Goal: Information Seeking & Learning: Learn about a topic

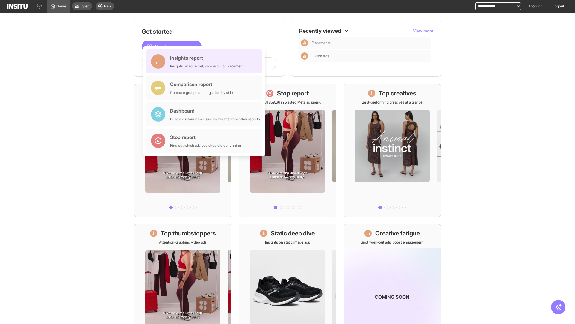
click at [206, 61] on div "Insights report Insights by ad, adset, campaign, or placement" at bounding box center [207, 61] width 74 height 14
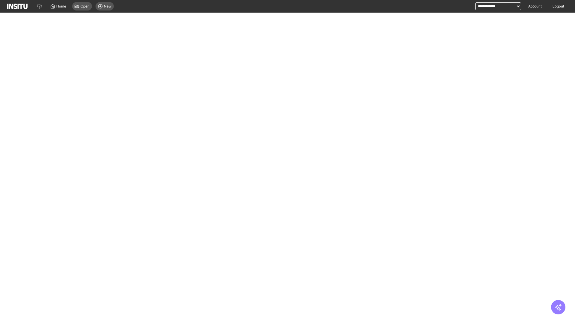
select select "**"
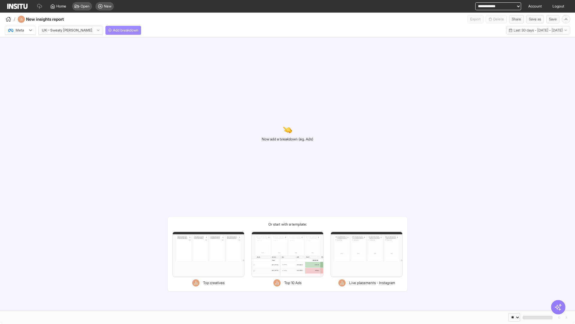
click at [113, 30] on span "Add breakdown" at bounding box center [125, 30] width 25 height 5
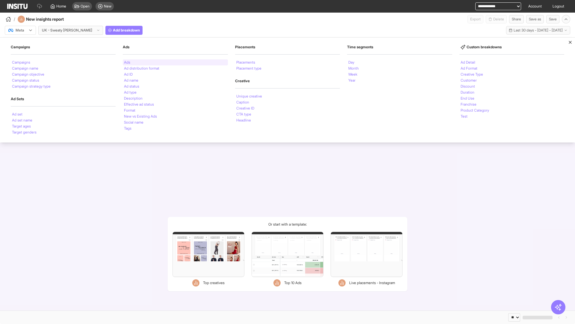
click at [127, 62] on li "Ads" at bounding box center [127, 63] width 6 height 4
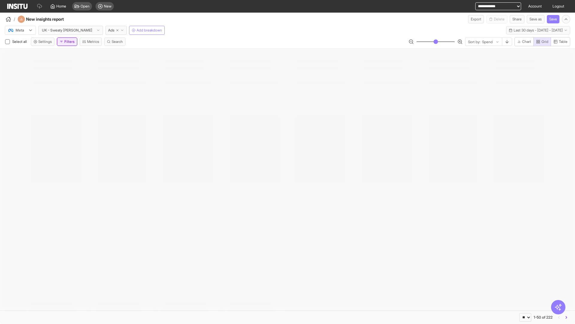
click at [68, 42] on button "Filters" at bounding box center [67, 41] width 20 height 8
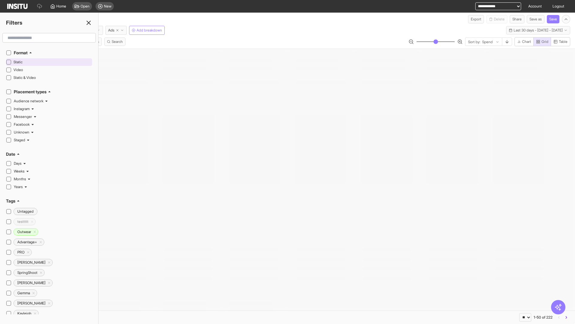
click at [52, 62] on span "Static" at bounding box center [51, 62] width 77 height 5
